Goal: Transaction & Acquisition: Purchase product/service

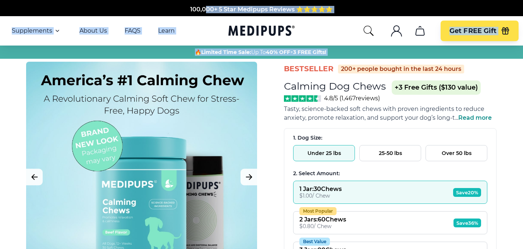
drag, startPoint x: 138, startPoint y: 67, endPoint x: 204, endPoint y: -43, distance: 128.0
click at [204, 0] on html "100,000+ 5 Star Medipups Reviews ⭐️⭐️⭐️⭐️⭐️ Made In The USA from domestic & glo…" at bounding box center [261, 124] width 523 height 249
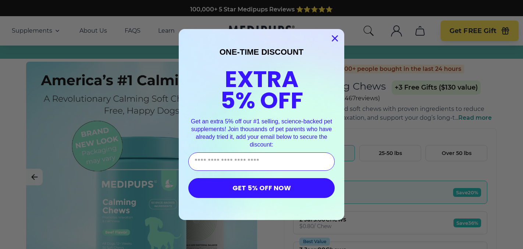
click at [337, 38] on circle "Close dialog" at bounding box center [335, 38] width 12 height 12
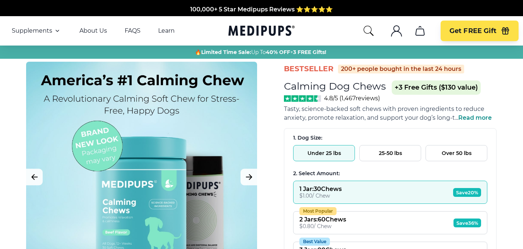
click at [337, 52] on circle "Close dialog" at bounding box center [335, 58] width 12 height 12
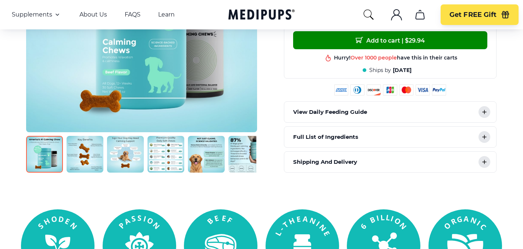
scroll to position [334, 0]
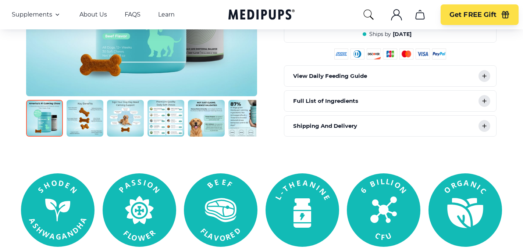
drag, startPoint x: 370, startPoint y: 180, endPoint x: 367, endPoint y: 171, distance: 9.0
click at [370, 174] on icon at bounding box center [384, 211] width 74 height 74
drag, startPoint x: 0, startPoint y: 196, endPoint x: 0, endPoint y: 160, distance: 36.4
drag, startPoint x: 165, startPoint y: 233, endPoint x: 319, endPoint y: 75, distance: 220.4
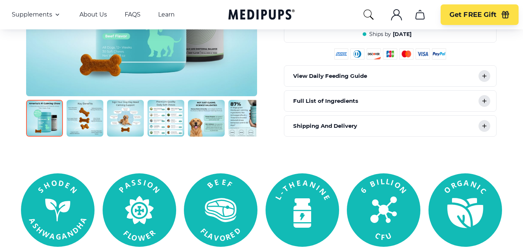
click at [319, 75] on p "View Daily Feeding Guide" at bounding box center [330, 76] width 74 height 9
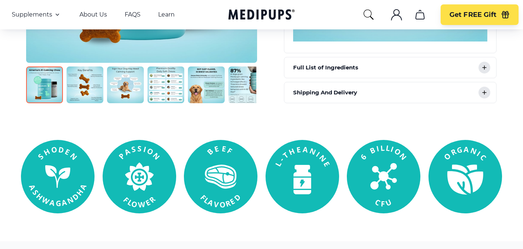
scroll to position [574, 0]
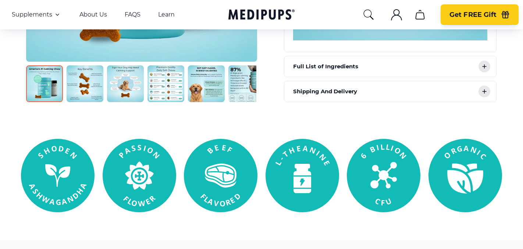
click at [471, 11] on span "Get FREE Gift" at bounding box center [473, 15] width 47 height 8
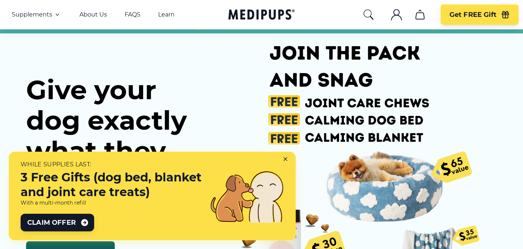
scroll to position [31, 0]
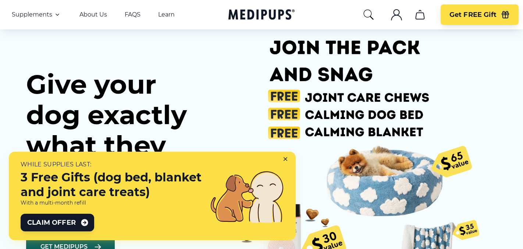
click at [273, 105] on img at bounding box center [350, 163] width 270 height 270
click at [273, 114] on img at bounding box center [350, 163] width 270 height 270
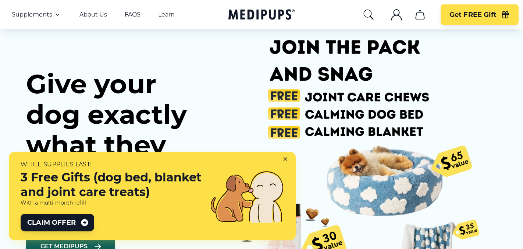
scroll to position [28, 0]
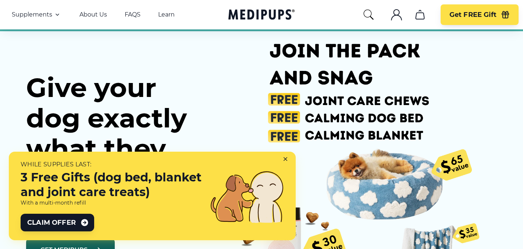
click at [268, 56] on img at bounding box center [350, 166] width 270 height 270
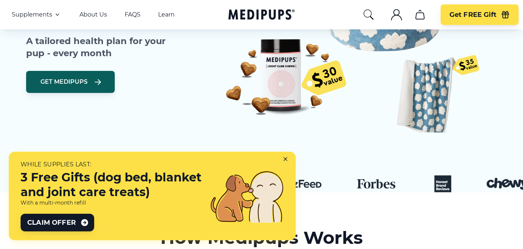
scroll to position [209, 0]
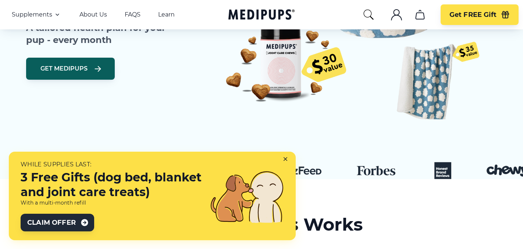
click at [57, 218] on button "Claim Offer" at bounding box center [58, 223] width 74 height 18
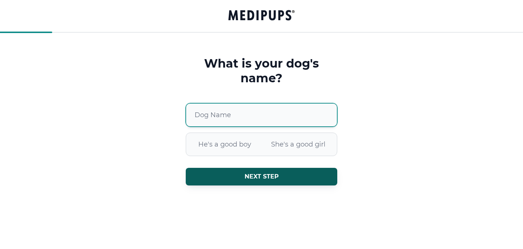
click at [243, 120] on input "Dog Name" at bounding box center [262, 115] width 152 height 24
type input "*"
type input "********"
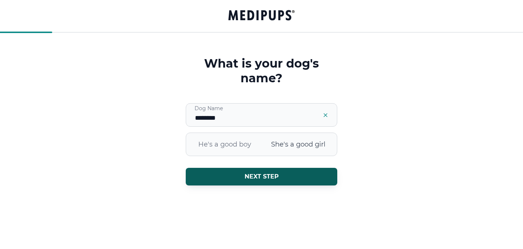
click at [262, 154] on span "She's a good girl" at bounding box center [299, 144] width 74 height 19
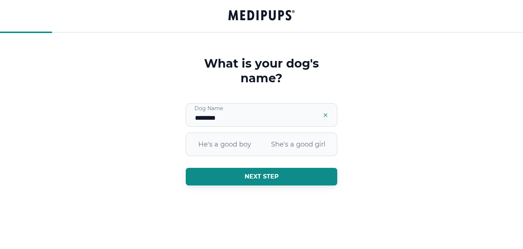
click at [267, 186] on button "Next step" at bounding box center [262, 177] width 152 height 18
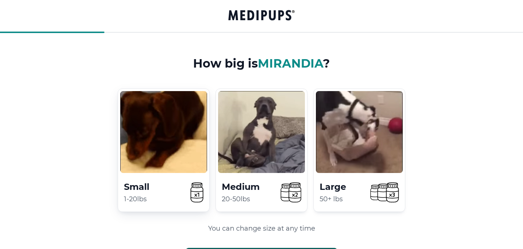
click at [153, 148] on video at bounding box center [163, 132] width 87 height 82
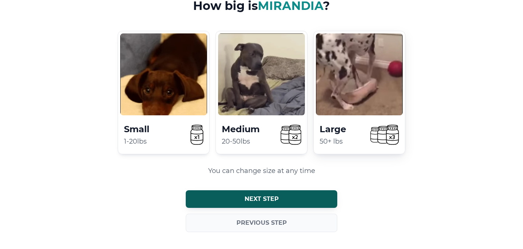
scroll to position [61, 0]
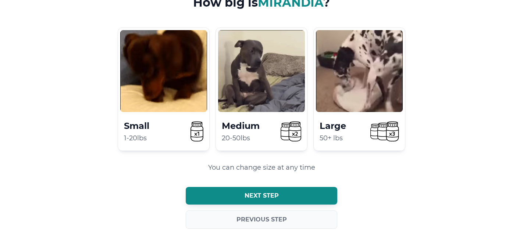
click at [256, 192] on font "Next step" at bounding box center [262, 195] width 34 height 7
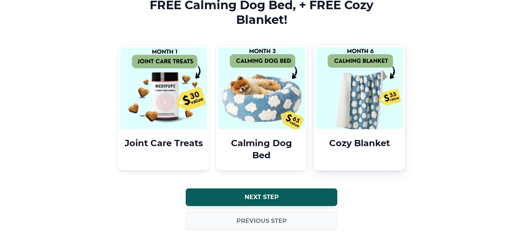
scroll to position [75, 0]
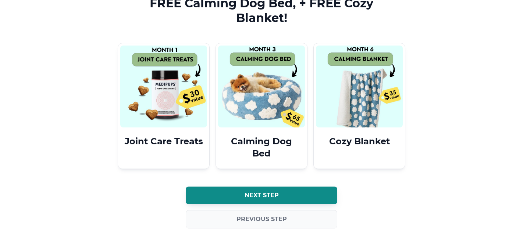
click at [255, 192] on font "Next step" at bounding box center [262, 195] width 34 height 7
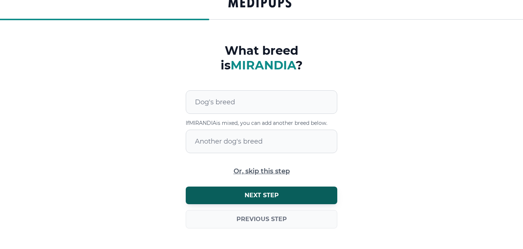
scroll to position [13, 0]
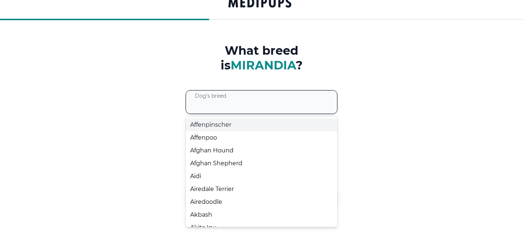
click at [241, 99] on div at bounding box center [266, 102] width 142 height 23
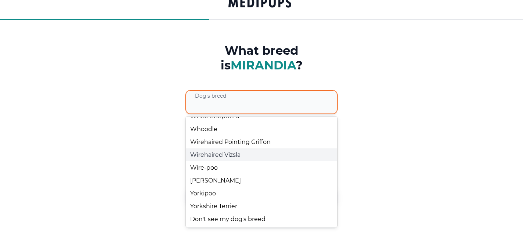
scroll to position [7833, 0]
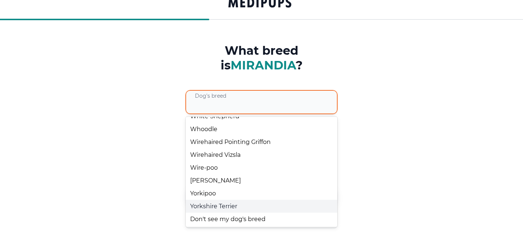
click at [204, 205] on div "Yorkshire Terrier" at bounding box center [262, 206] width 152 height 13
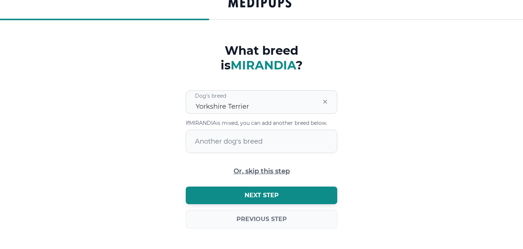
click at [258, 196] on font "Next step" at bounding box center [262, 195] width 34 height 7
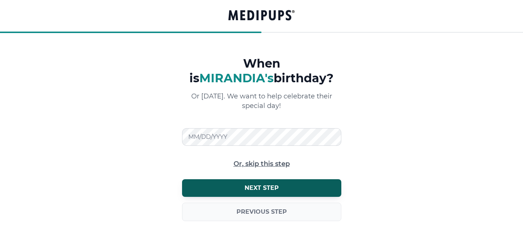
scroll to position [0, 0]
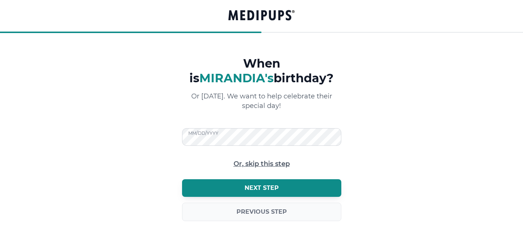
click at [272, 190] on font "Next step" at bounding box center [262, 188] width 34 height 7
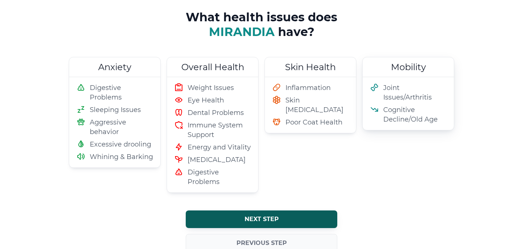
scroll to position [54, 0]
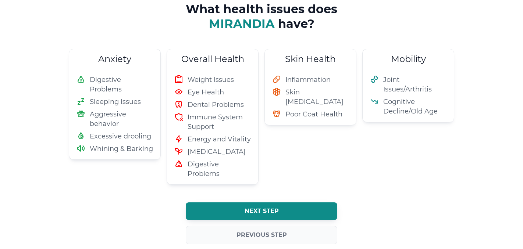
click at [255, 210] on font "Next step" at bounding box center [262, 211] width 34 height 7
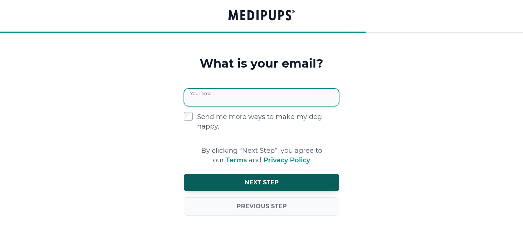
click at [217, 100] on input "Your email" at bounding box center [261, 98] width 155 height 18
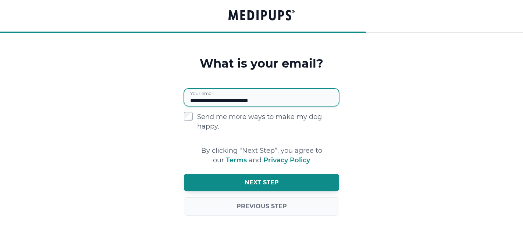
type input "**********"
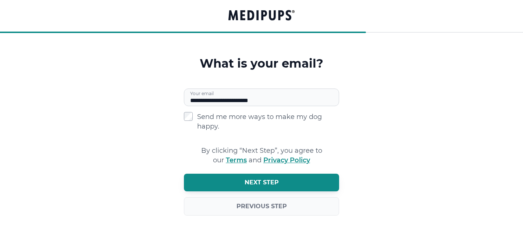
click at [260, 182] on font "Next step" at bounding box center [262, 182] width 34 height 7
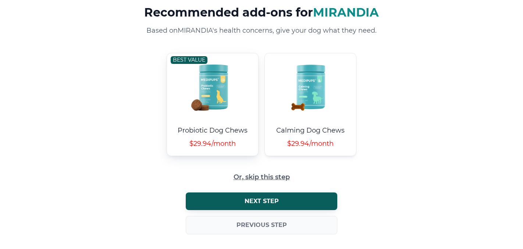
scroll to position [53, 0]
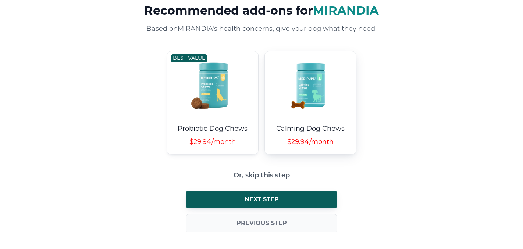
click at [307, 133] on font "Calming Dog Chews" at bounding box center [310, 129] width 68 height 8
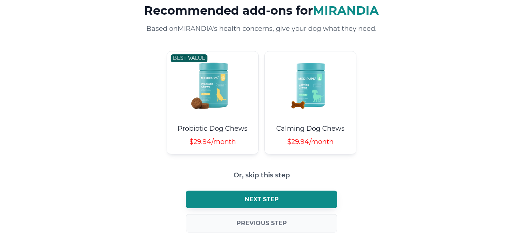
click at [256, 203] on font "Next step" at bounding box center [262, 199] width 34 height 7
